Goal: Find specific page/section: Locate a particular part of the current website

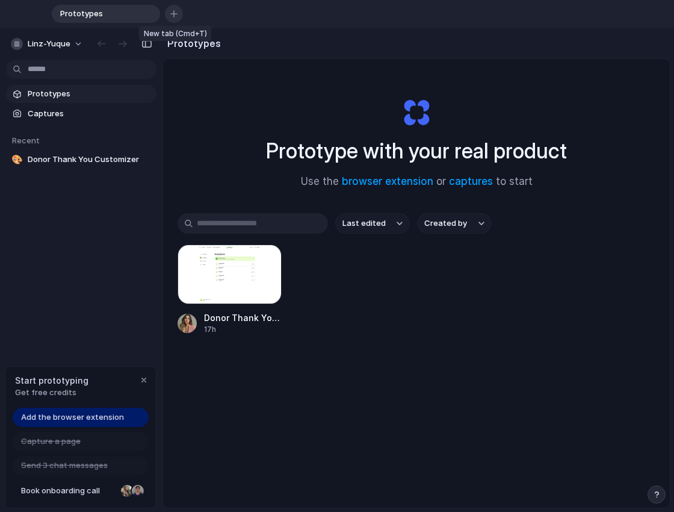
click at [176, 12] on div "button" at bounding box center [173, 13] width 7 height 7
click at [116, 15] on div "Prototypes Prototypes To pick up a draggable item, press the space bar. While d…" at bounding box center [360, 14] width 617 height 18
click at [220, 14] on span "Prototypes" at bounding box center [208, 14] width 85 height 12
click at [84, 441] on div "Capture a page" at bounding box center [81, 441] width 136 height 19
click at [43, 115] on span "Captures" at bounding box center [90, 114] width 124 height 12
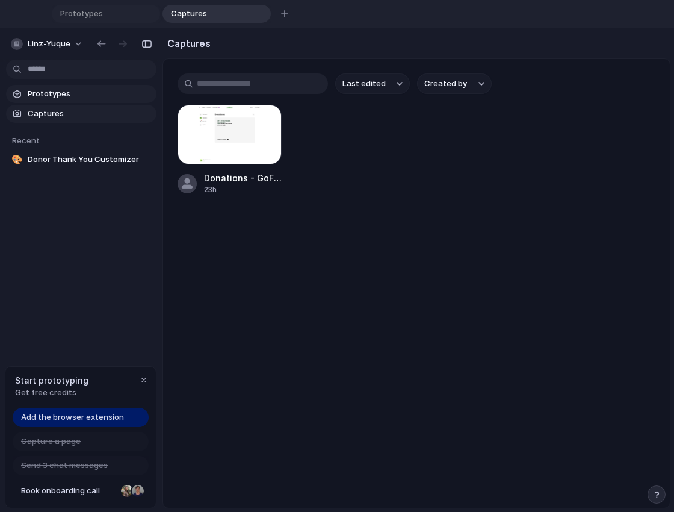
click at [59, 95] on span "Prototypes" at bounding box center [90, 94] width 124 height 12
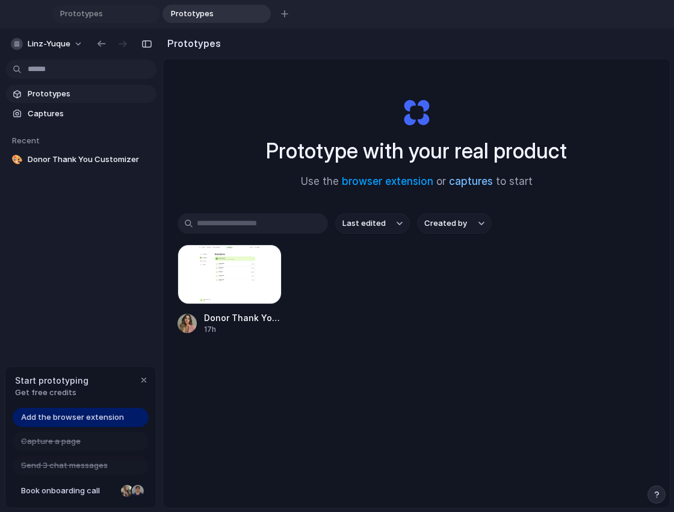
click at [474, 181] on link "captures" at bounding box center [471, 181] width 44 height 12
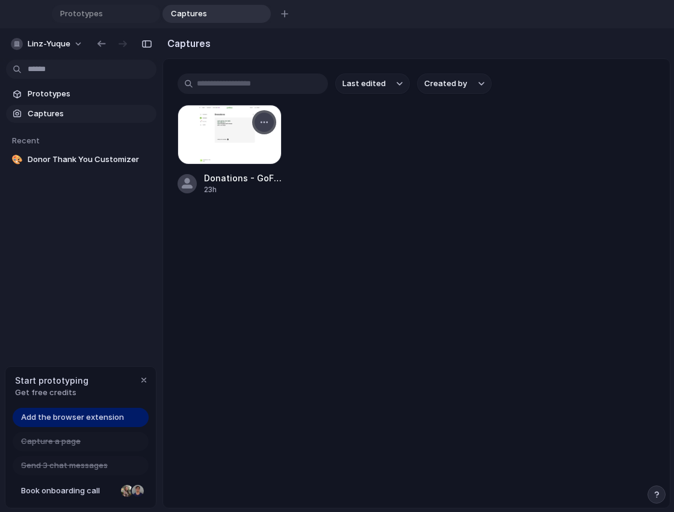
click at [267, 123] on div "button" at bounding box center [264, 122] width 10 height 10
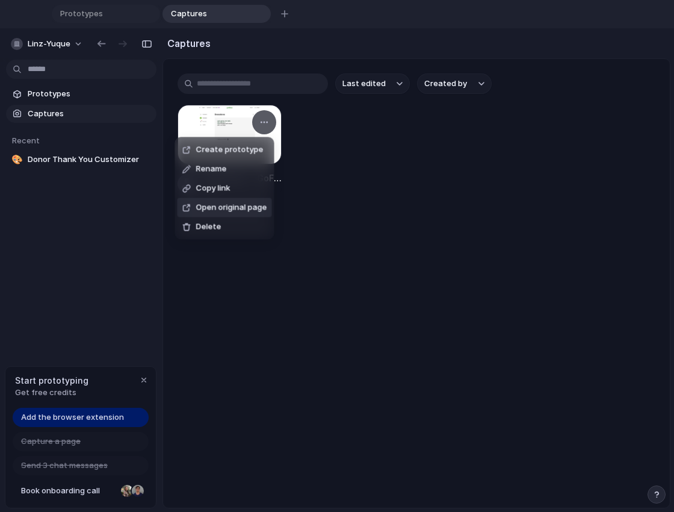
click at [240, 205] on span "Open original page" at bounding box center [231, 208] width 71 height 12
